Goal: Task Accomplishment & Management: Use online tool/utility

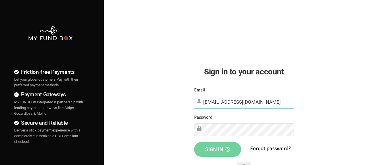
type input "[EMAIL_ADDRESS][DOMAIN_NAME]"
click at [217, 149] on span "Sign in" at bounding box center [217, 149] width 25 height 6
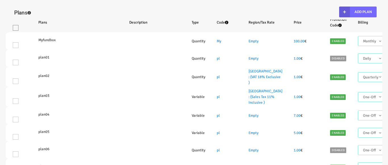
select select "100"
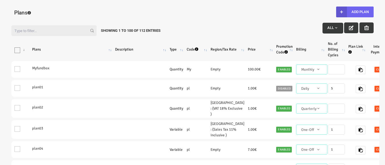
click at [355, 12] on button "Add Plan" at bounding box center [354, 12] width 37 height 11
type input "100"
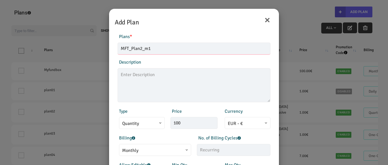
type input "MFT_Plan2_m1"
type textarea "MFT_Plan2_description"
click at [152, 150] on span "Monthly" at bounding box center [155, 150] width 66 height 7
type input "10099.00"
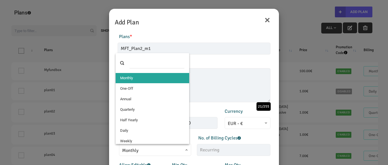
select select "4"
type input "1"
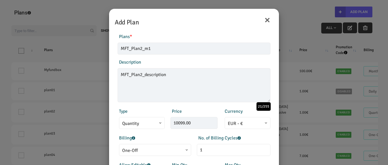
scroll to position [114, 0]
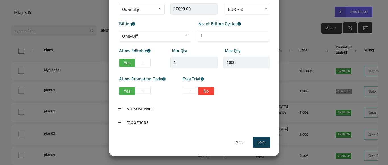
click at [259, 142] on button "Save" at bounding box center [262, 142] width 18 height 11
